Goal: Information Seeking & Learning: Learn about a topic

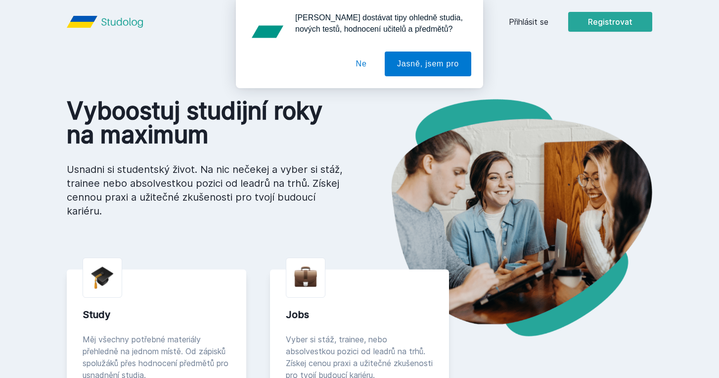
click at [525, 22] on div "[PERSON_NAME] dostávat tipy ohledně studia, nových testů, hodnocení učitelů a p…" at bounding box center [359, 44] width 719 height 88
click at [351, 75] on button "Ne" at bounding box center [362, 63] width 36 height 25
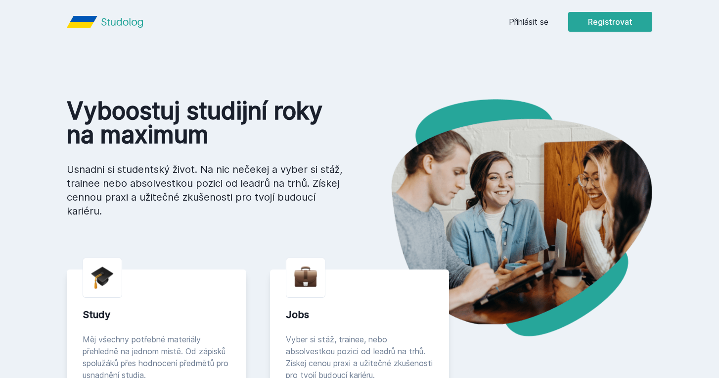
click at [547, 21] on link "Přihlásit se" at bounding box center [529, 22] width 40 height 12
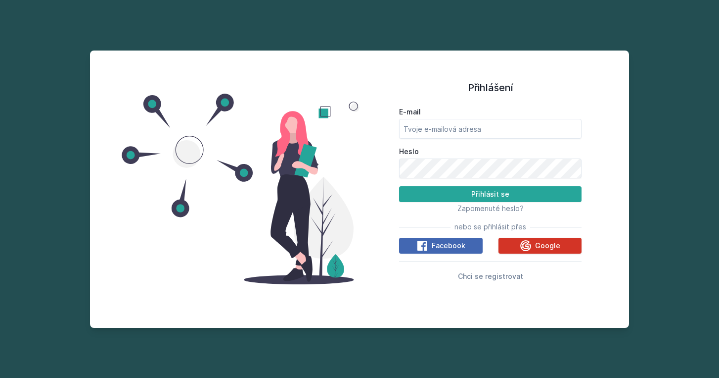
click at [534, 244] on div "Google" at bounding box center [540, 245] width 41 height 12
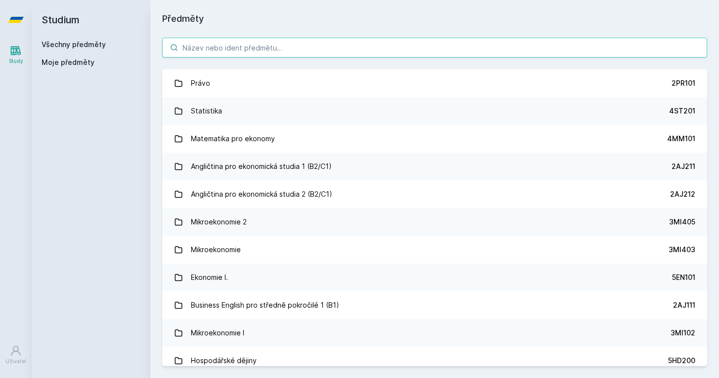
click at [267, 43] on input "search" at bounding box center [434, 48] width 545 height 20
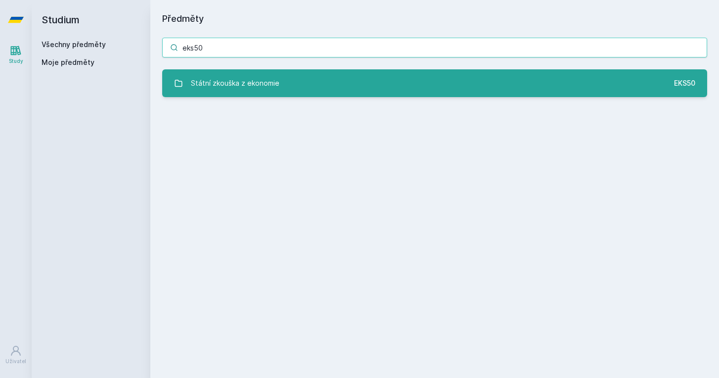
type input "eks50"
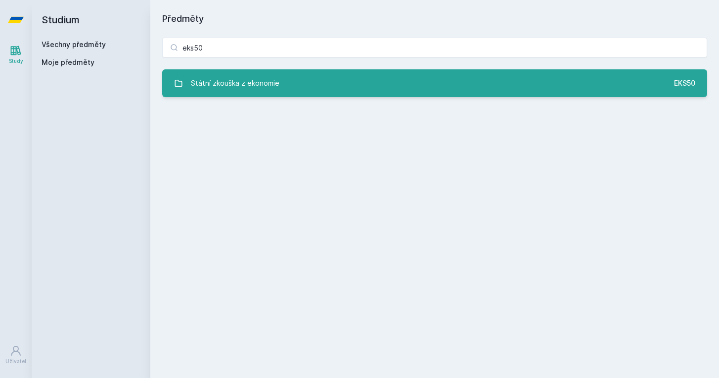
click at [246, 81] on div "Státní zkouška z ekonomie" at bounding box center [235, 83] width 89 height 20
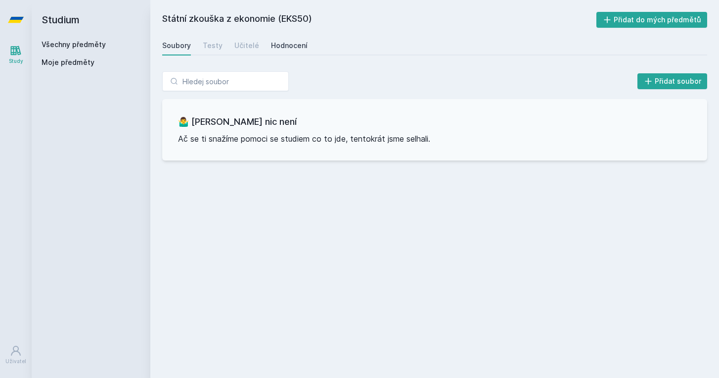
click at [281, 45] on div "Hodnocení" at bounding box center [289, 46] width 37 height 10
click at [236, 46] on div "Učitelé" at bounding box center [247, 46] width 25 height 10
click at [213, 47] on div "Testy" at bounding box center [213, 46] width 20 height 10
